Goal: Task Accomplishment & Management: Use online tool/utility

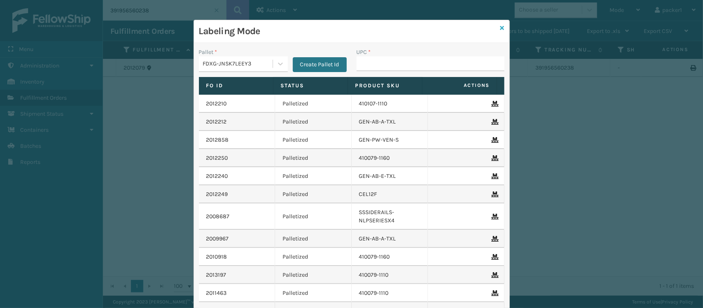
click at [500, 27] on icon at bounding box center [502, 28] width 4 height 6
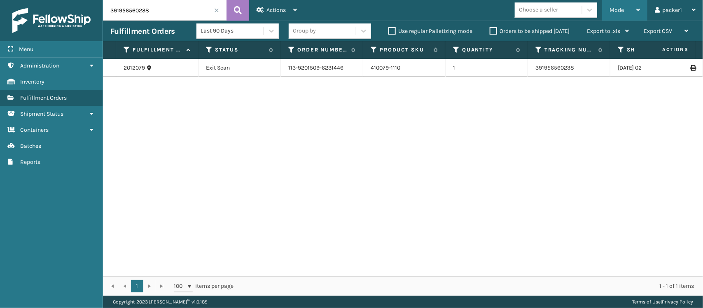
click at [613, 18] on div "Mode" at bounding box center [625, 10] width 30 height 21
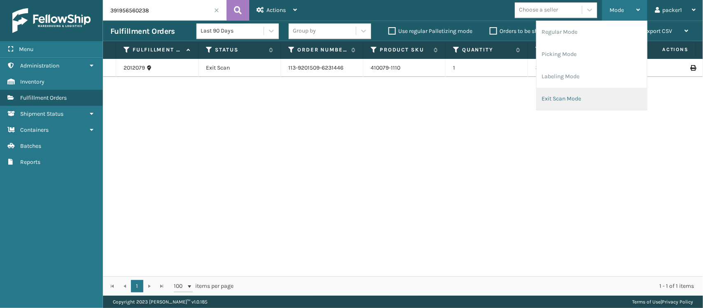
click at [573, 96] on li "Exit Scan Mode" at bounding box center [592, 99] width 110 height 22
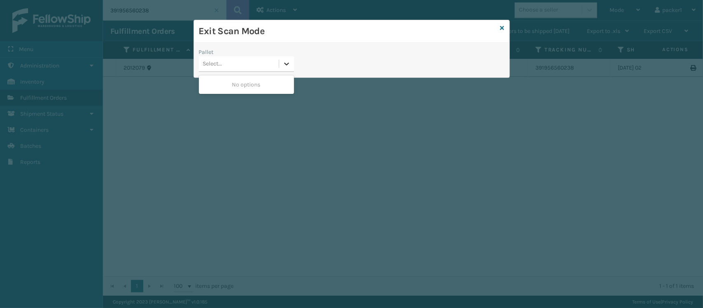
click at [285, 62] on icon at bounding box center [287, 64] width 8 height 8
click at [503, 27] on icon at bounding box center [502, 28] width 4 height 6
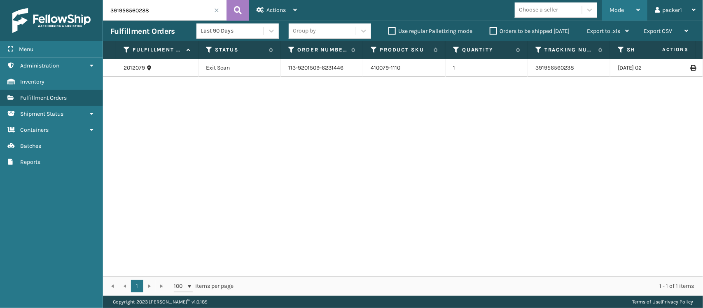
click at [627, 6] on div "Mode" at bounding box center [625, 10] width 30 height 21
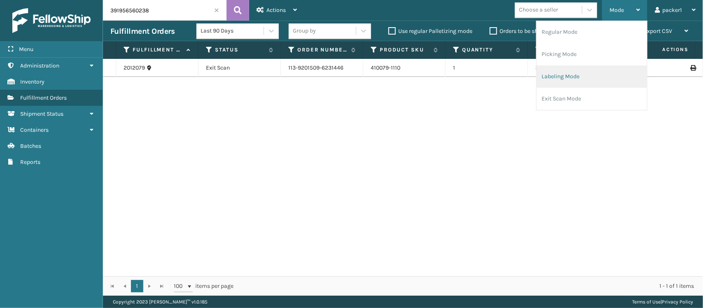
click at [562, 75] on li "Labeling Mode" at bounding box center [592, 76] width 110 height 22
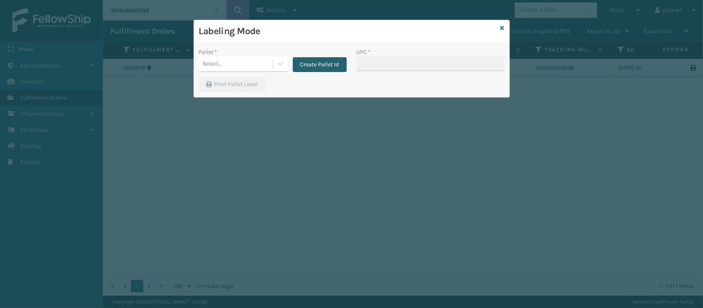
click at [322, 63] on button "Create Pallet Id" at bounding box center [320, 64] width 54 height 15
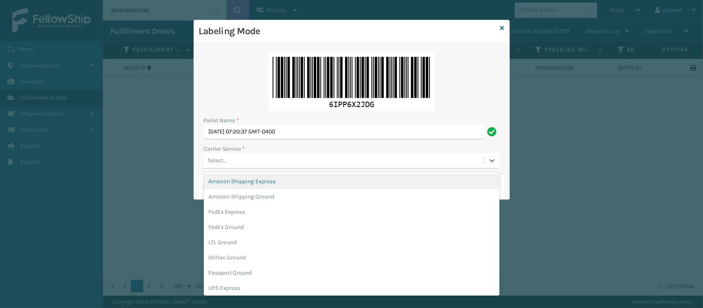
click at [228, 159] on div "Select..." at bounding box center [344, 161] width 281 height 14
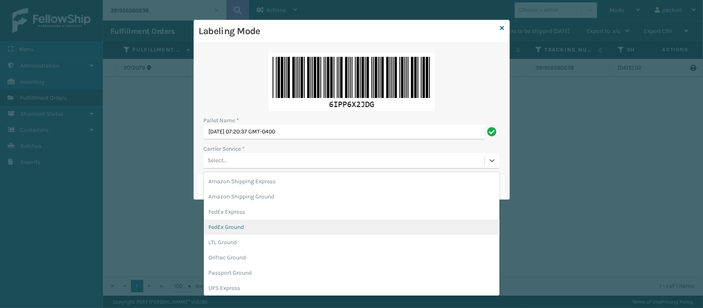
click at [232, 227] on div "FedEx Ground" at bounding box center [352, 227] width 296 height 15
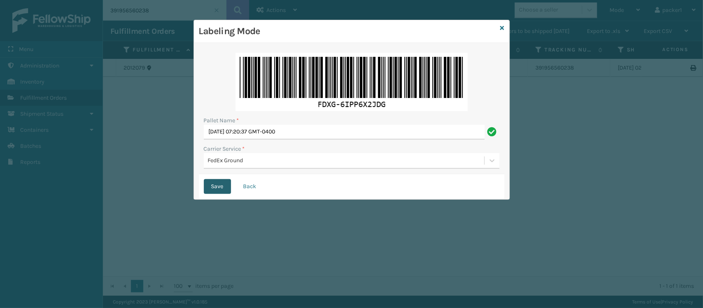
click at [218, 185] on button "Save" at bounding box center [217, 186] width 27 height 15
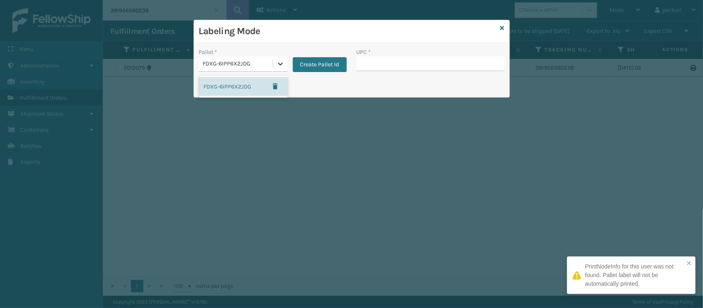
click at [278, 64] on icon at bounding box center [280, 64] width 5 height 3
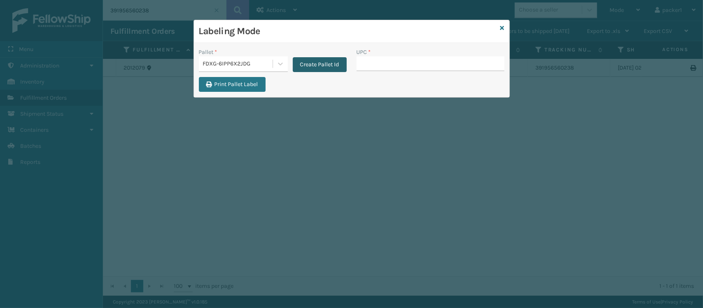
click at [324, 63] on button "Create Pallet Id" at bounding box center [320, 64] width 54 height 15
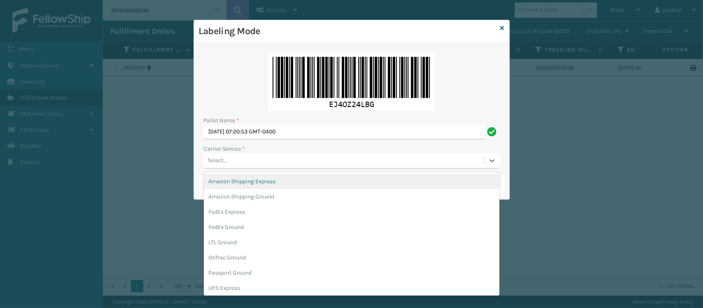
click at [236, 161] on div "Select..." at bounding box center [344, 161] width 281 height 14
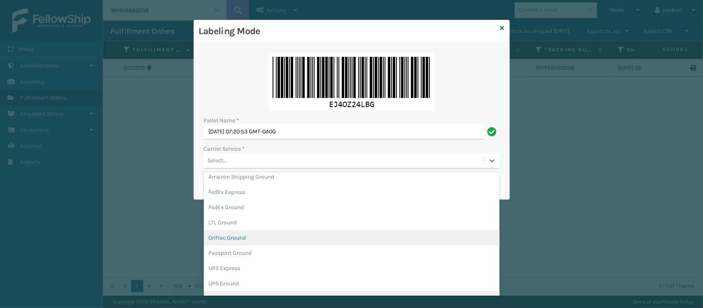
scroll to position [35, 0]
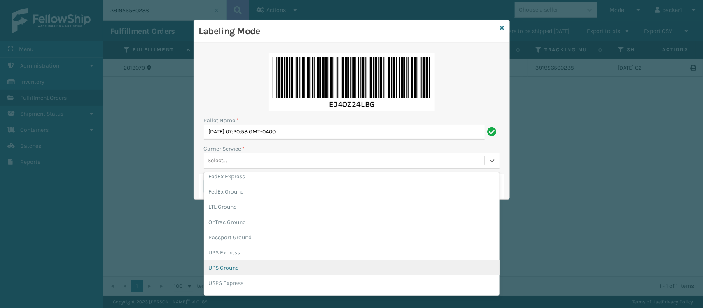
click at [228, 268] on div "UPS Ground" at bounding box center [352, 267] width 296 height 15
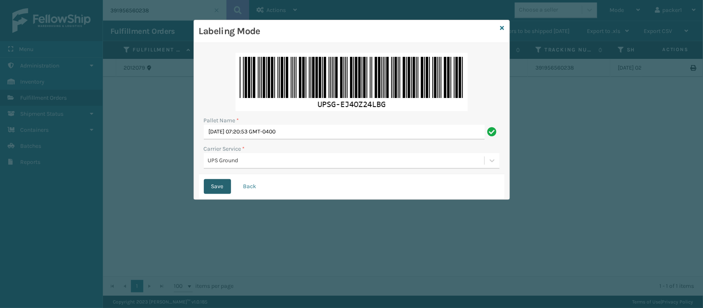
click at [222, 188] on button "Save" at bounding box center [217, 186] width 27 height 15
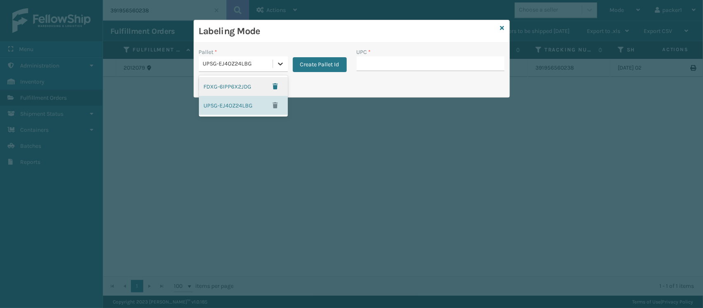
click at [277, 63] on icon at bounding box center [280, 64] width 8 height 8
click at [250, 84] on div "FDXG-6IPP6X2JDG" at bounding box center [243, 86] width 89 height 19
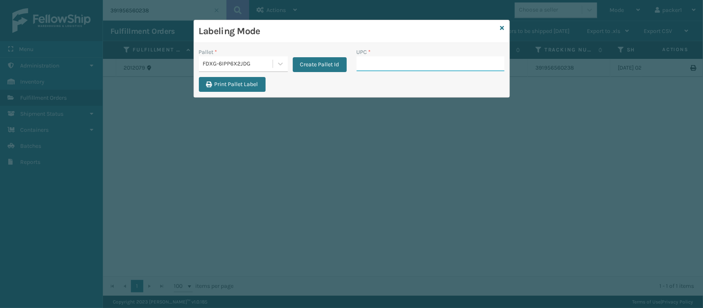
click at [369, 62] on input "UPC *" at bounding box center [431, 63] width 148 height 15
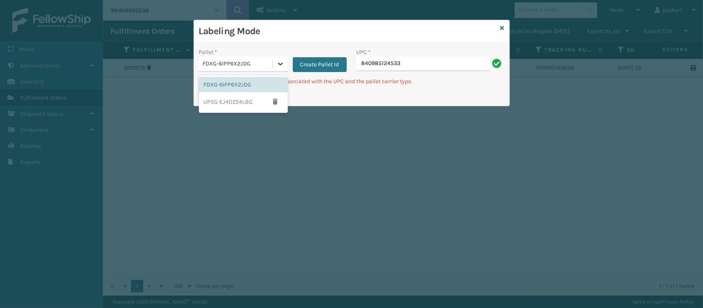
click at [283, 63] on icon at bounding box center [280, 64] width 8 height 8
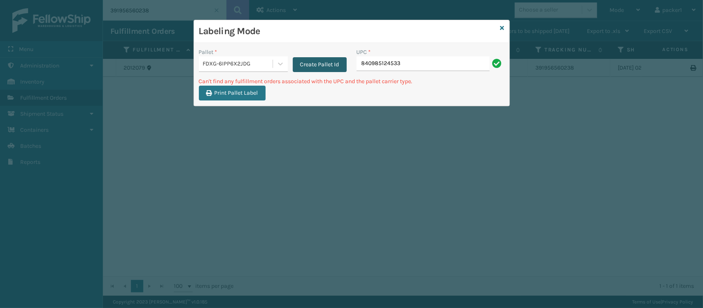
drag, startPoint x: 304, startPoint y: 63, endPoint x: 309, endPoint y: 66, distance: 5.7
click at [309, 66] on button "Create Pallet Id" at bounding box center [320, 64] width 54 height 15
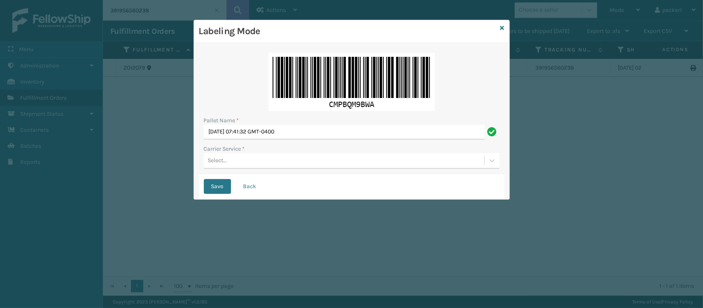
click at [309, 66] on img at bounding box center [352, 82] width 166 height 58
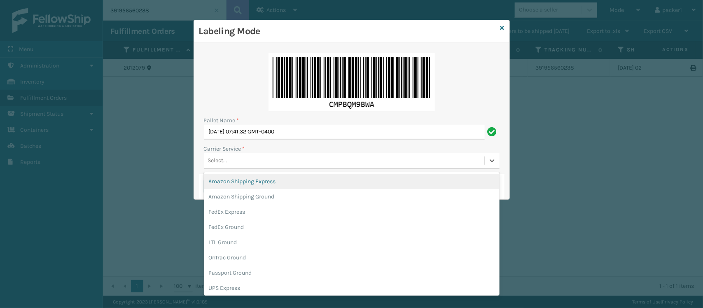
click at [256, 163] on div "Select..." at bounding box center [344, 161] width 281 height 14
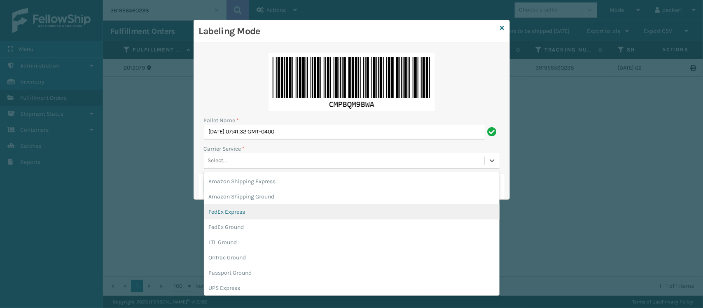
click at [245, 213] on div "FedEx Express" at bounding box center [352, 211] width 296 height 15
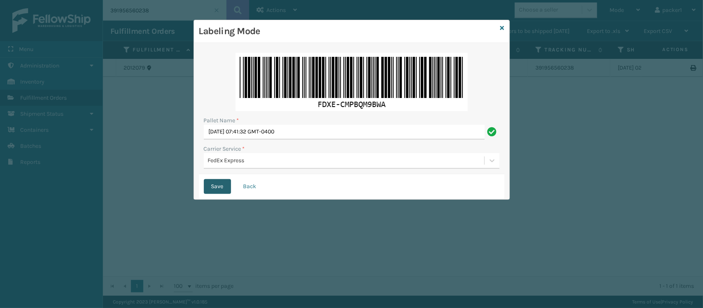
click at [215, 188] on button "Save" at bounding box center [217, 186] width 27 height 15
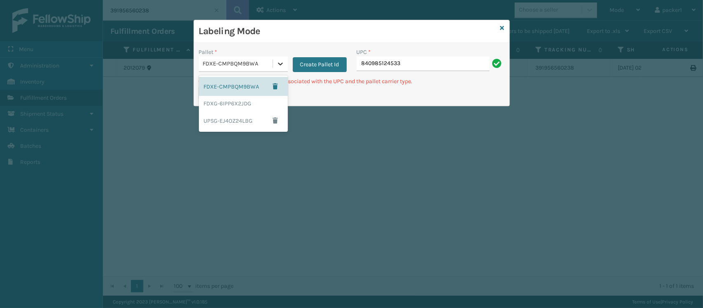
click at [281, 67] on icon at bounding box center [280, 64] width 8 height 8
click at [246, 117] on div "UPSG-EJ4OZ24LBG" at bounding box center [243, 120] width 89 height 19
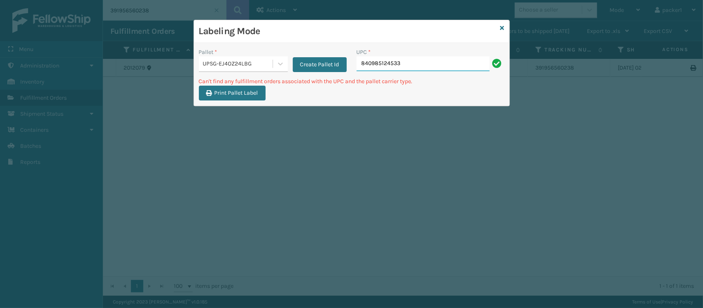
click at [405, 63] on input "840985124533" at bounding box center [423, 63] width 133 height 15
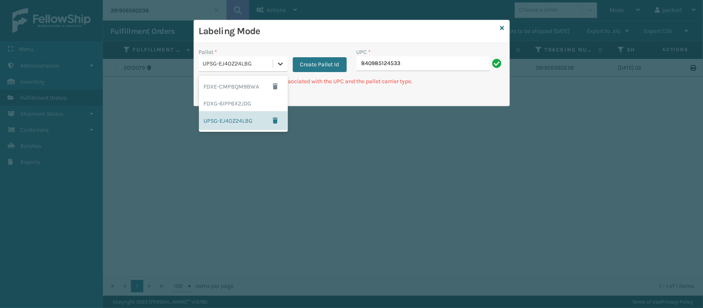
click at [279, 65] on icon at bounding box center [280, 64] width 5 height 3
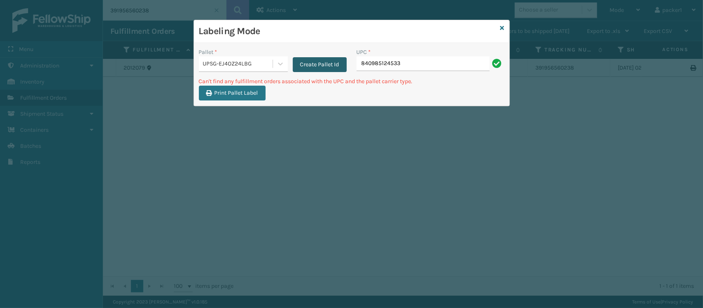
click at [306, 68] on button "Create Pallet Id" at bounding box center [320, 64] width 54 height 15
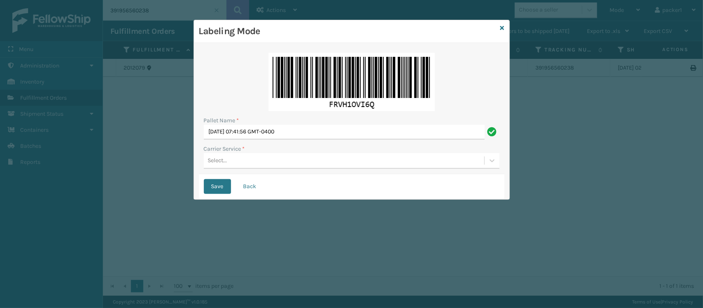
click at [306, 68] on img at bounding box center [352, 82] width 166 height 58
click at [503, 28] on icon at bounding box center [502, 28] width 4 height 6
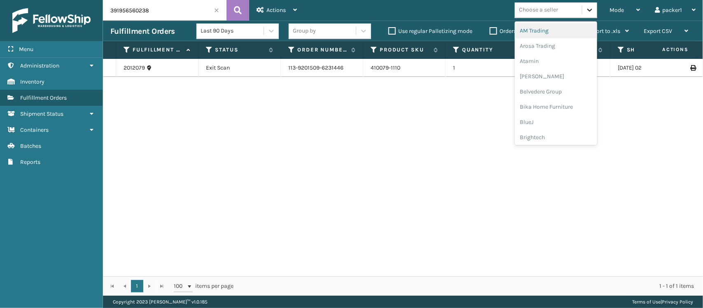
click at [590, 9] on icon at bounding box center [590, 10] width 8 height 8
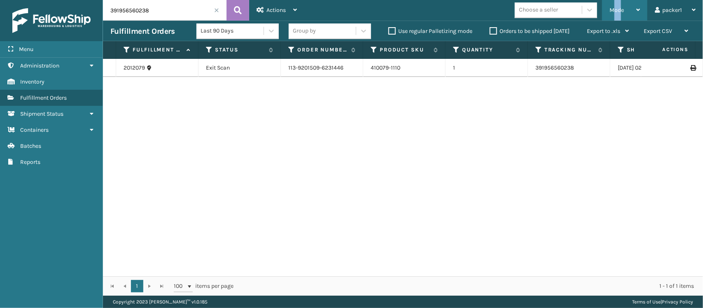
drag, startPoint x: 615, startPoint y: 5, endPoint x: 622, endPoint y: 6, distance: 7.5
click at [622, 6] on div "Mode" at bounding box center [625, 10] width 30 height 21
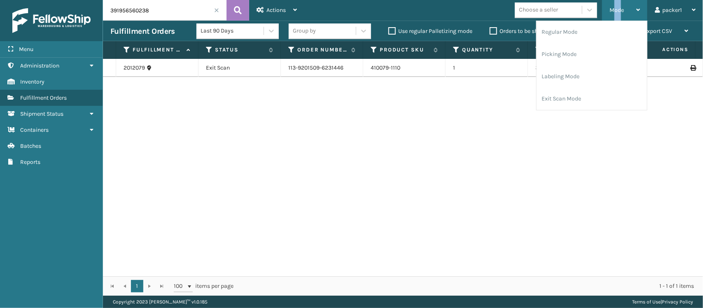
click at [622, 6] on div "Mode" at bounding box center [625, 10] width 30 height 21
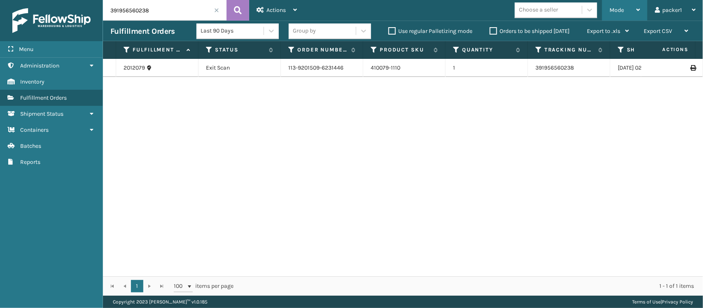
click at [616, 7] on span "Mode" at bounding box center [617, 10] width 14 height 7
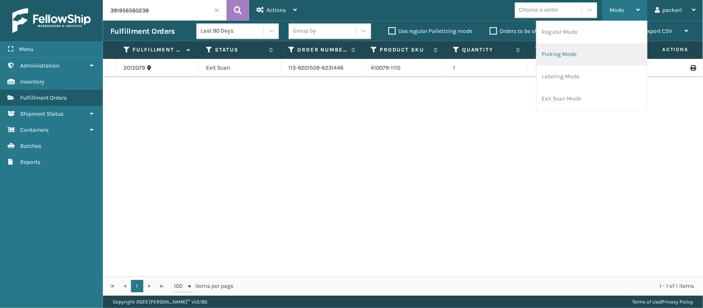
click at [568, 54] on li "Picking Mode" at bounding box center [592, 54] width 110 height 22
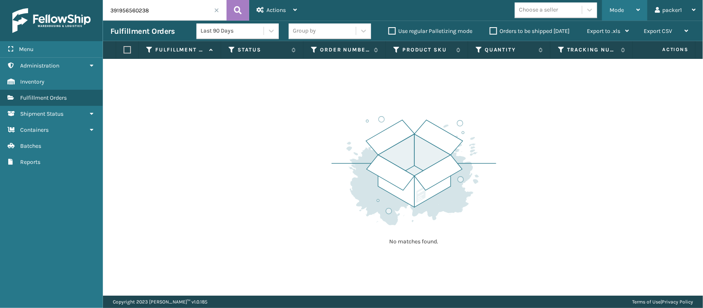
click at [621, 8] on span "Mode" at bounding box center [617, 10] width 14 height 7
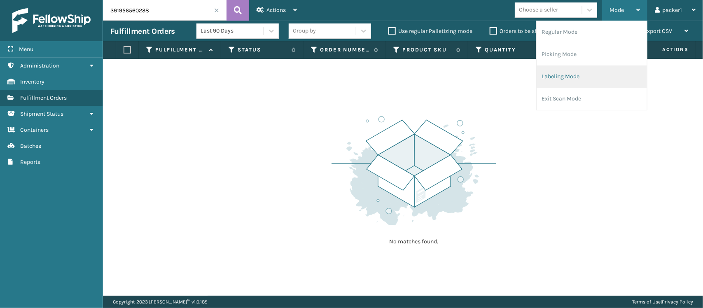
click at [557, 77] on li "Labeling Mode" at bounding box center [592, 76] width 110 height 22
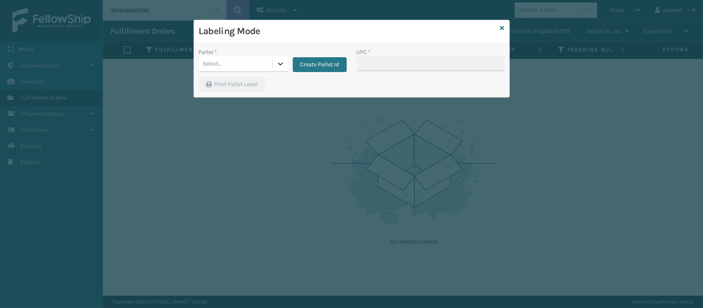
click at [278, 66] on icon at bounding box center [280, 64] width 8 height 8
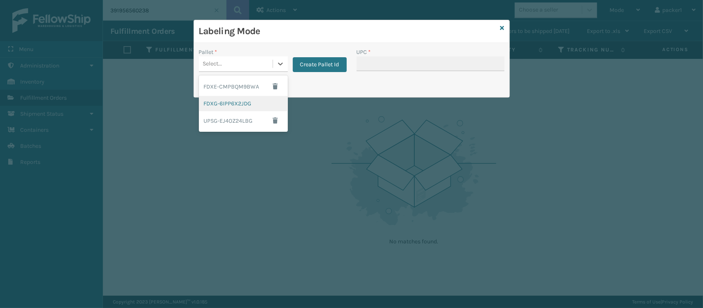
click at [236, 105] on div "FDXG-6IPP6X2JDG" at bounding box center [243, 103] width 89 height 15
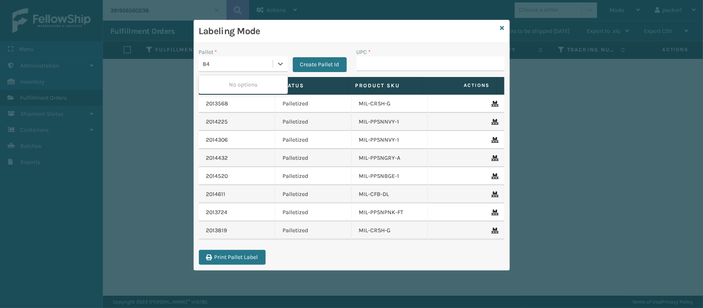
type input "8"
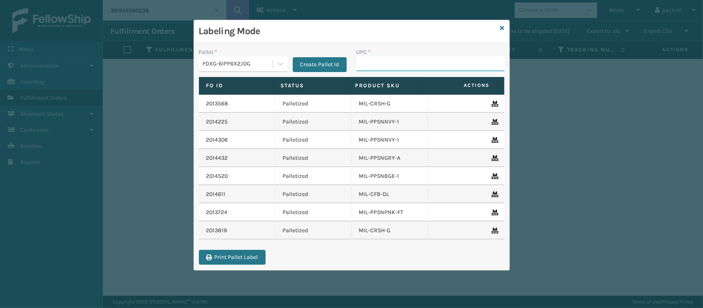
click at [370, 60] on input "UPC *" at bounding box center [431, 63] width 148 height 15
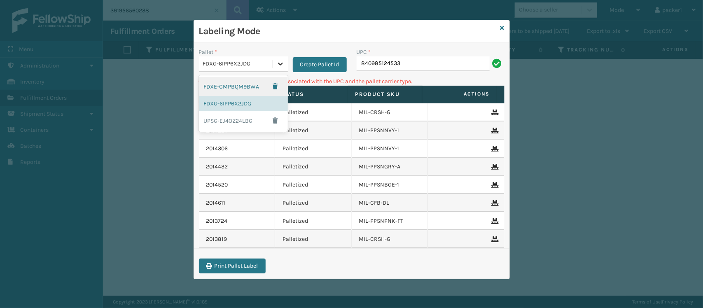
click at [277, 64] on icon at bounding box center [280, 64] width 8 height 8
click at [250, 82] on div "FDXE-CMPBQM9BWA" at bounding box center [243, 86] width 89 height 19
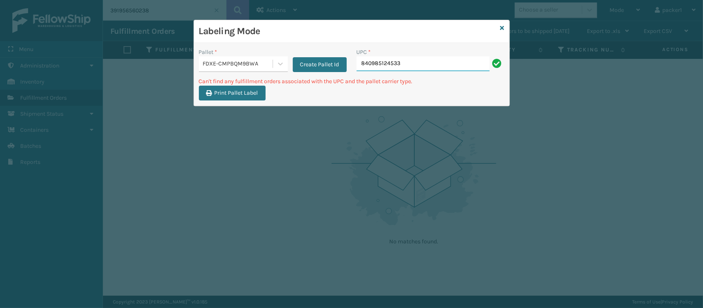
click at [376, 63] on input "840985124533" at bounding box center [423, 63] width 133 height 15
click at [279, 65] on icon at bounding box center [280, 64] width 5 height 3
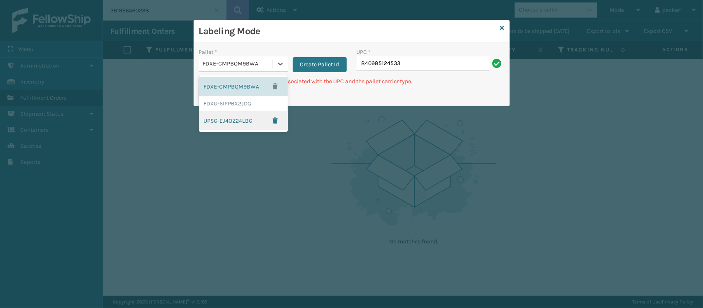
click at [224, 118] on div "UPSG-EJ4OZ24LBG" at bounding box center [243, 120] width 89 height 19
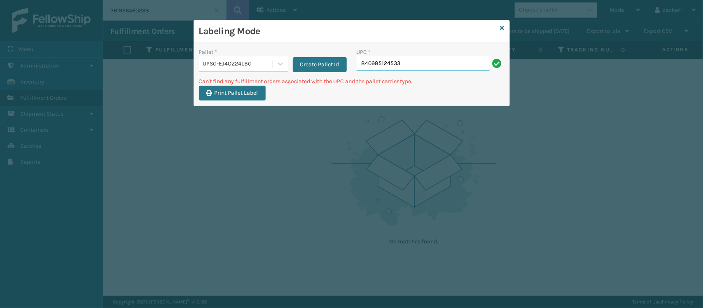
click at [412, 67] on input "840985124533" at bounding box center [423, 63] width 133 height 15
click at [502, 26] on icon at bounding box center [502, 28] width 4 height 6
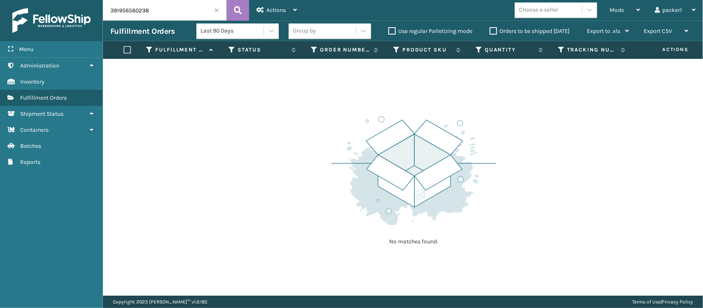
click at [217, 9] on span at bounding box center [216, 10] width 5 height 5
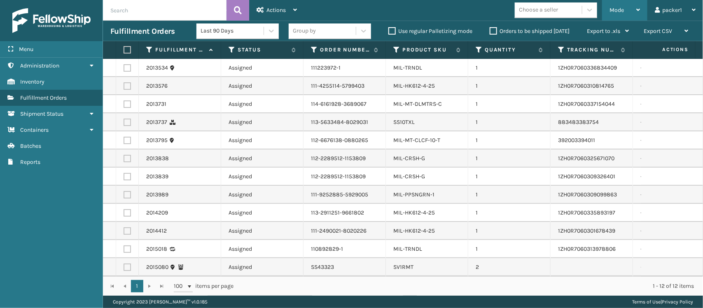
click at [621, 9] on span "Mode" at bounding box center [617, 10] width 14 height 7
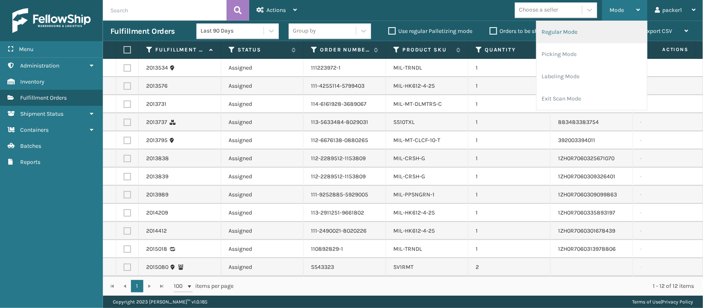
click at [559, 39] on li "Regular Mode" at bounding box center [592, 32] width 110 height 22
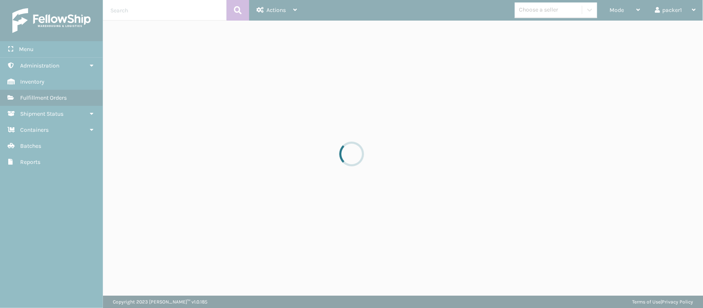
click at [587, 7] on div at bounding box center [351, 154] width 703 height 308
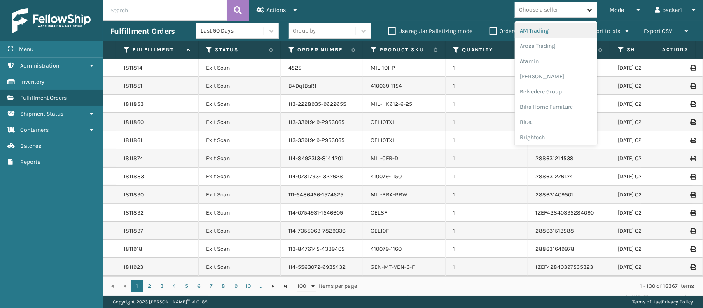
click at [587, 7] on icon at bounding box center [590, 10] width 8 height 8
click at [549, 129] on div "[PERSON_NAME] Brands" at bounding box center [556, 136] width 82 height 15
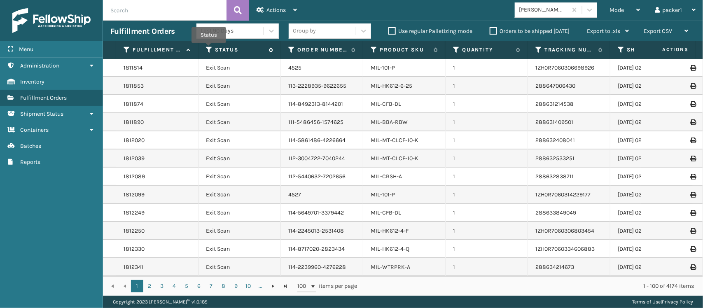
click at [209, 49] on icon at bounding box center [209, 49] width 7 height 7
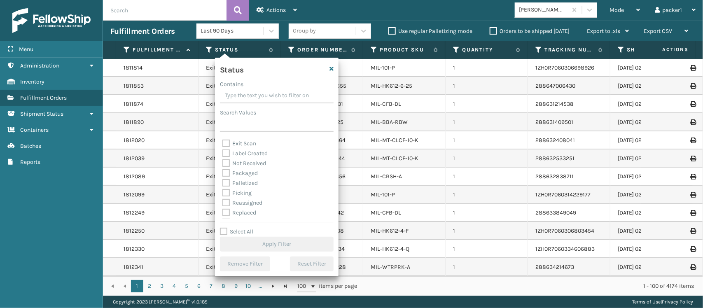
scroll to position [30, 0]
click at [224, 189] on label "Picking" at bounding box center [236, 190] width 29 height 7
click at [223, 189] on input "Picking" at bounding box center [222, 188] width 0 height 5
checkbox input "true"
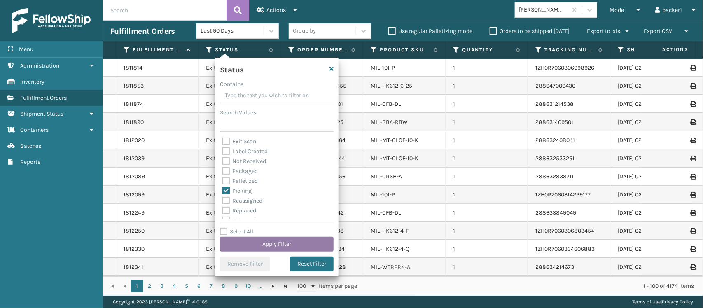
click at [264, 242] on button "Apply Filter" at bounding box center [277, 244] width 114 height 15
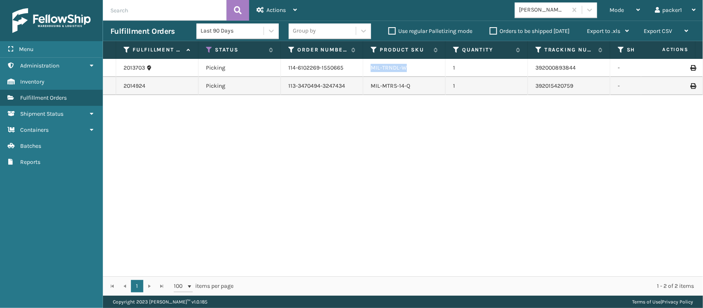
drag, startPoint x: 427, startPoint y: 61, endPoint x: 369, endPoint y: 70, distance: 58.8
click at [369, 70] on td "MIL-TRNDL-W" at bounding box center [404, 68] width 82 height 18
click at [616, 10] on span "Mode" at bounding box center [617, 10] width 14 height 7
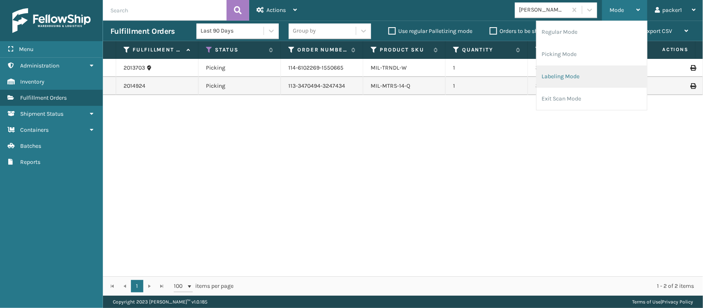
click at [564, 73] on li "Labeling Mode" at bounding box center [592, 76] width 110 height 22
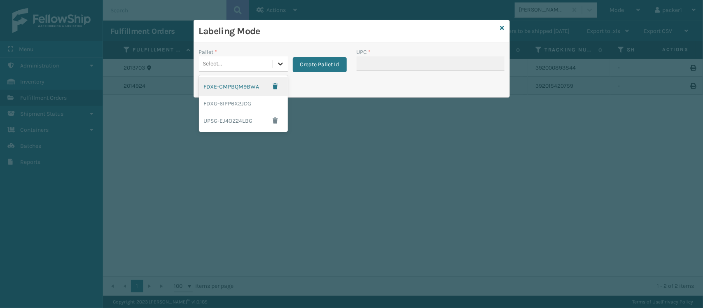
click at [279, 64] on icon at bounding box center [280, 64] width 5 height 3
click at [227, 103] on div "FDXG-6IPP6X2JDG" at bounding box center [243, 103] width 89 height 15
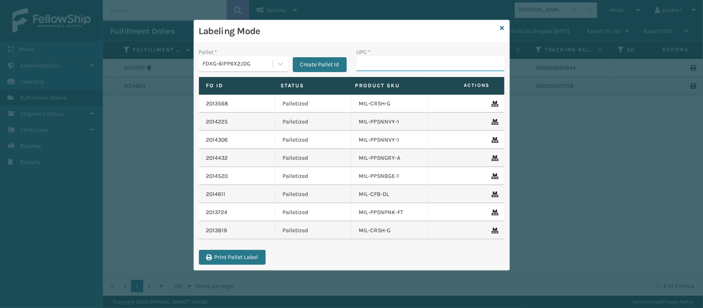
click at [374, 61] on input "UPC *" at bounding box center [431, 63] width 148 height 15
